Goal: Information Seeking & Learning: Understand process/instructions

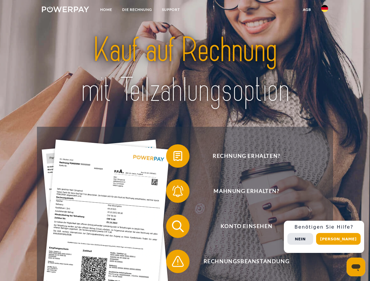
click at [65, 10] on img at bounding box center [65, 9] width 47 height 6
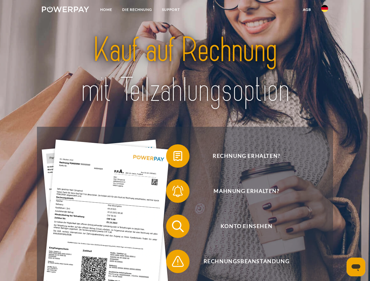
click at [324, 10] on img at bounding box center [324, 8] width 7 height 7
click at [307, 10] on link "agb" at bounding box center [307, 9] width 18 height 11
click at [173, 157] on span at bounding box center [168, 155] width 29 height 29
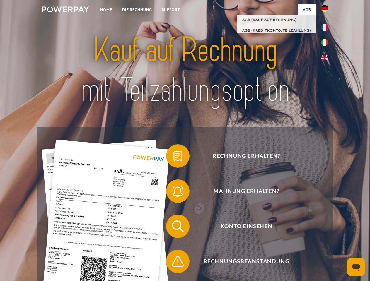
click at [173, 192] on span at bounding box center [168, 191] width 29 height 29
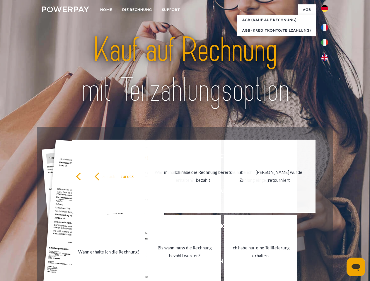
click at [173, 228] on link "Bis wann muss die Rechnung bezahlt werden?" at bounding box center [184, 251] width 73 height 73
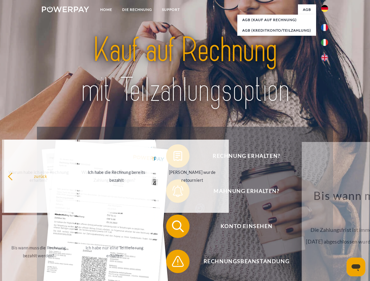
click at [173, 263] on span at bounding box center [168, 261] width 29 height 29
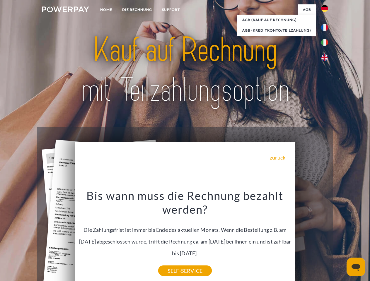
click at [326, 237] on div "Rechnung erhalten? Mahnung erhalten? Konto einsehen" at bounding box center [185, 244] width 296 height 234
click at [312, 238] on span "Konto einsehen" at bounding box center [246, 226] width 143 height 23
click at [340, 239] on header "Home DIE RECHNUNG SUPPORT" at bounding box center [185, 202] width 370 height 404
